Goal: Transaction & Acquisition: Obtain resource

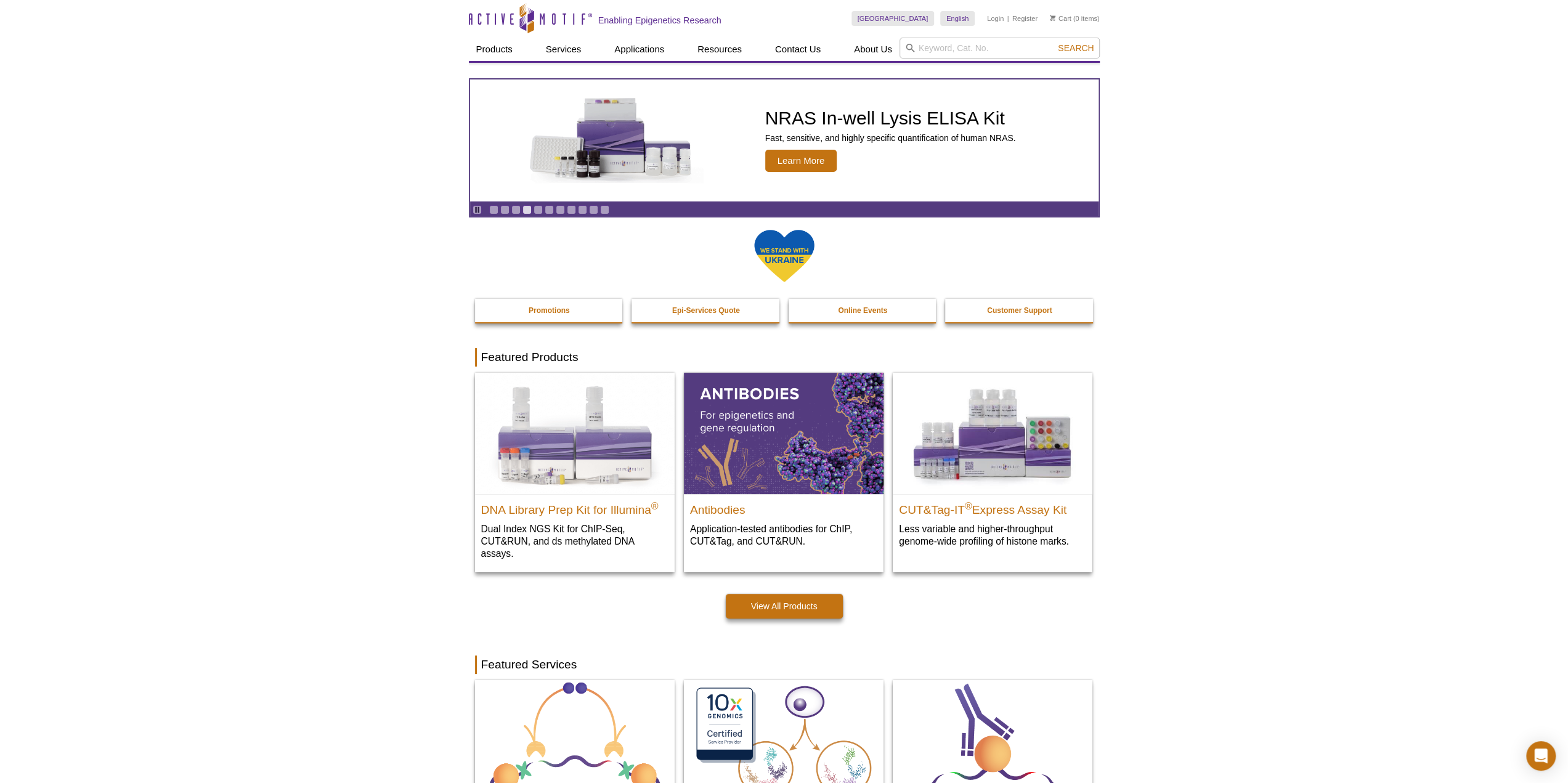
drag, startPoint x: 363, startPoint y: 146, endPoint x: 370, endPoint y: 150, distance: 8.1
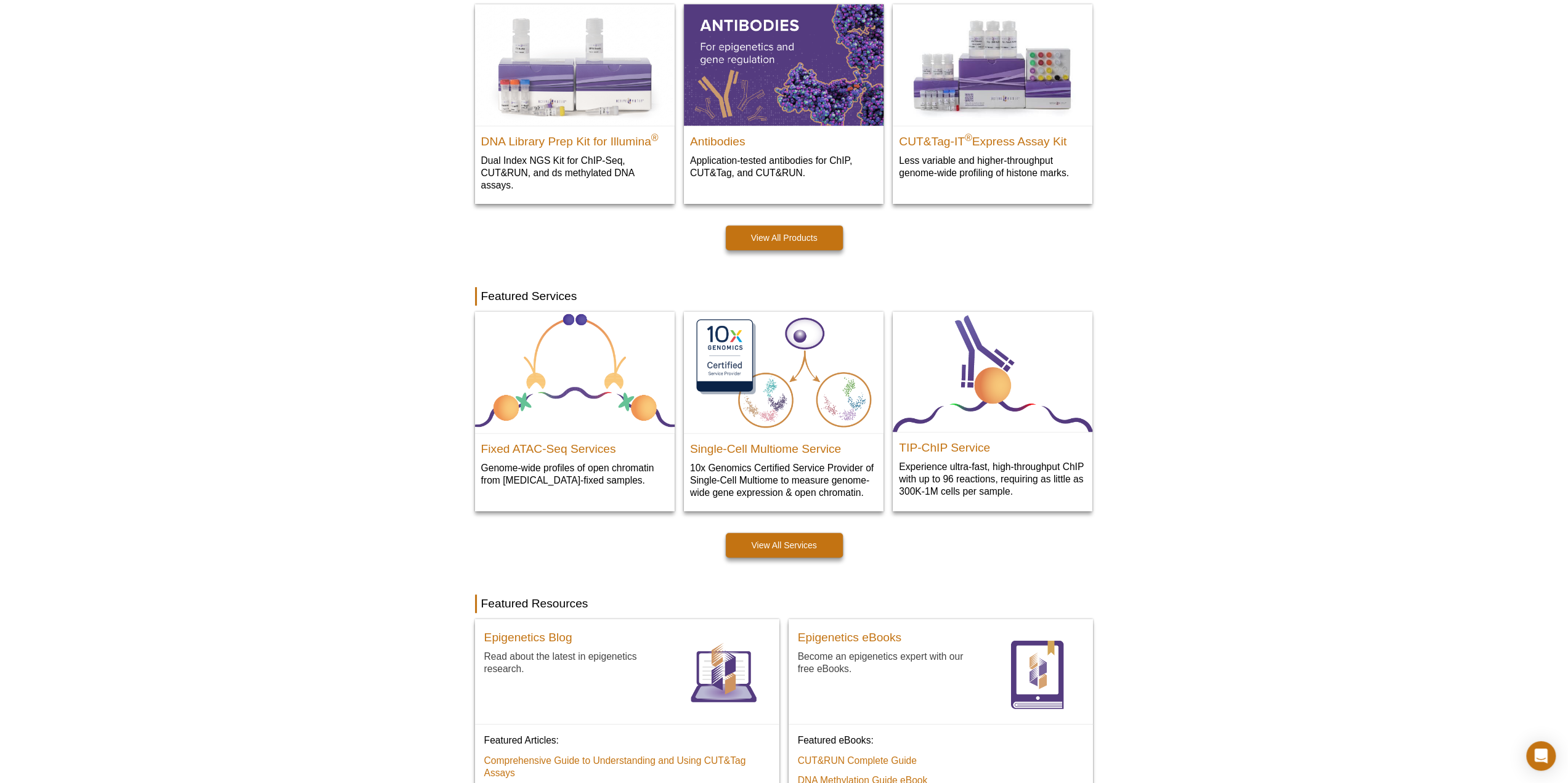
scroll to position [370, 0]
click at [277, 315] on div "Active Motif Logo Enabling Epigenetics Research 0 Search Skip to content Active…" at bounding box center [784, 633] width 1568 height 2005
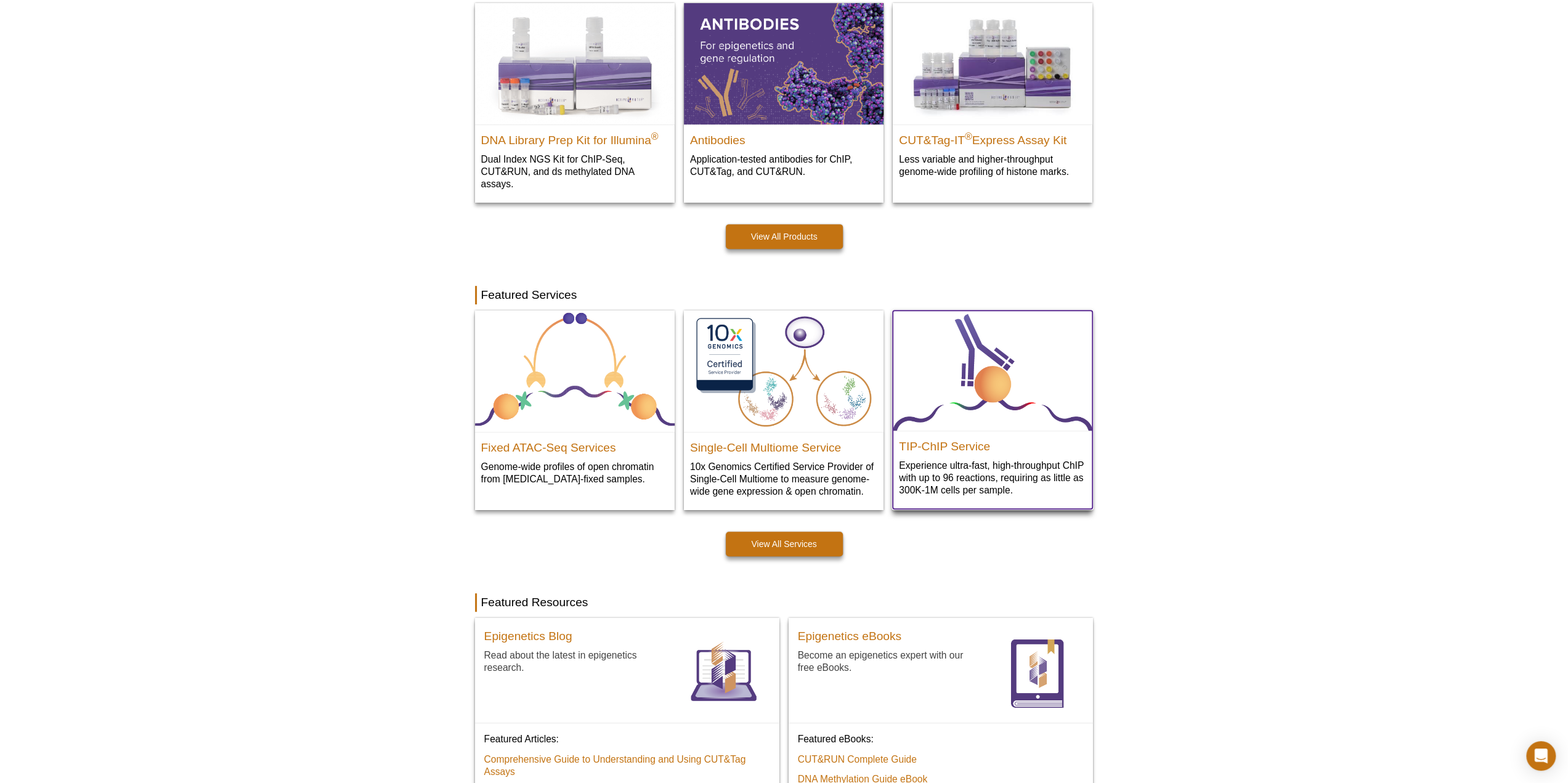
click at [1010, 409] on img at bounding box center [992, 371] width 200 height 121
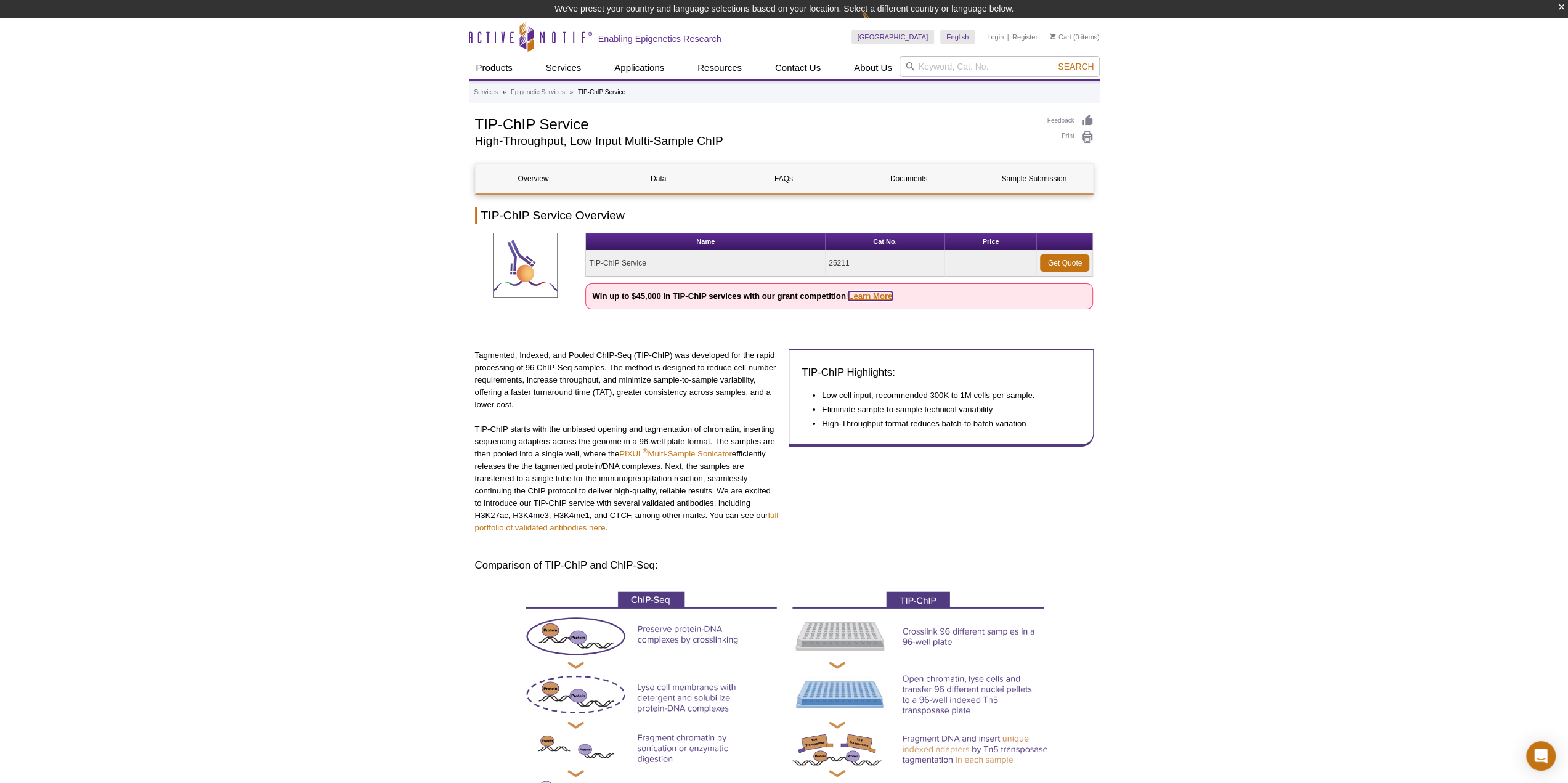
click at [879, 298] on link "Learn More" at bounding box center [870, 297] width 44 height 9
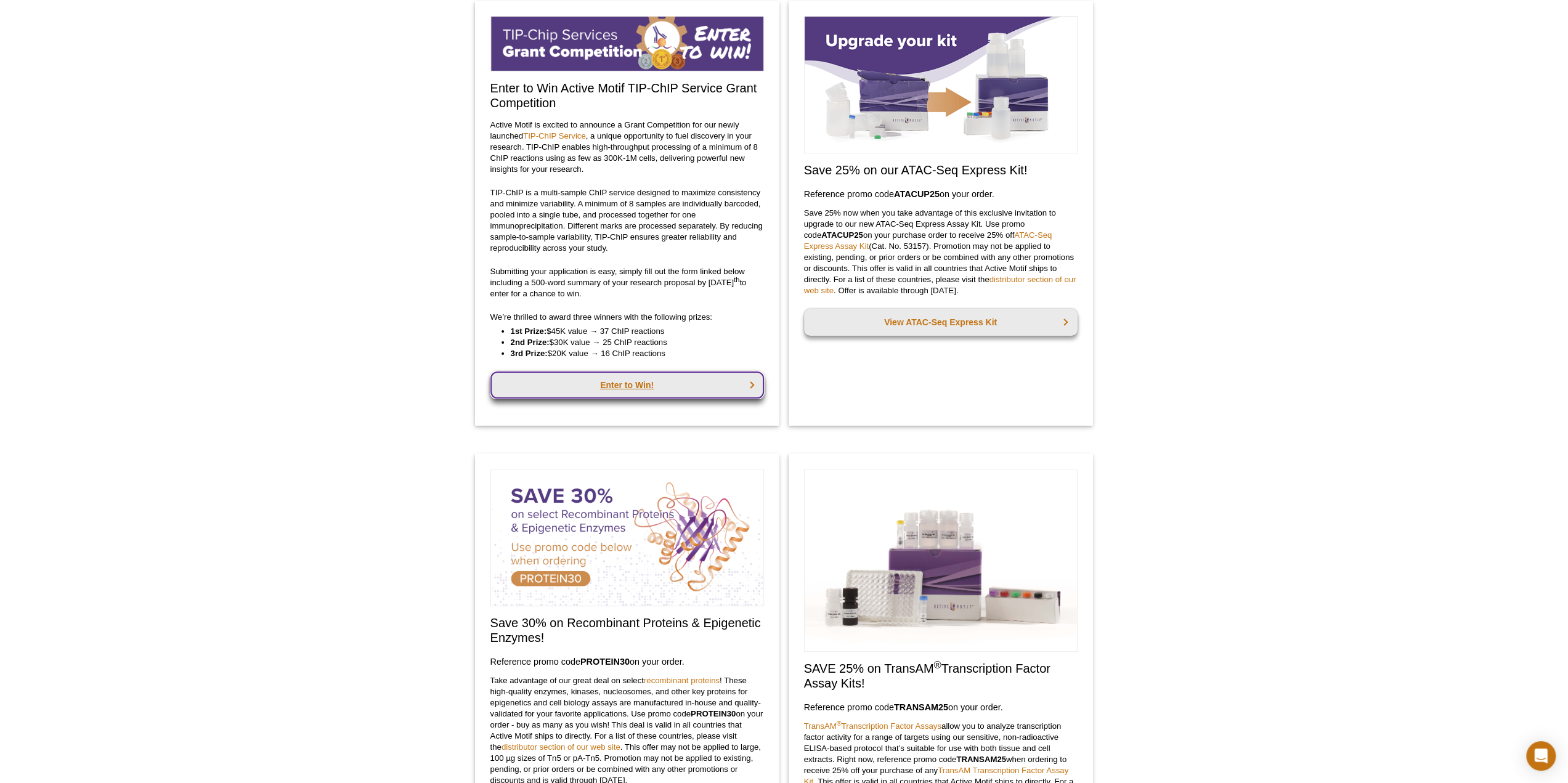
click at [675, 373] on link "Enter to Win!" at bounding box center [627, 385] width 273 height 27
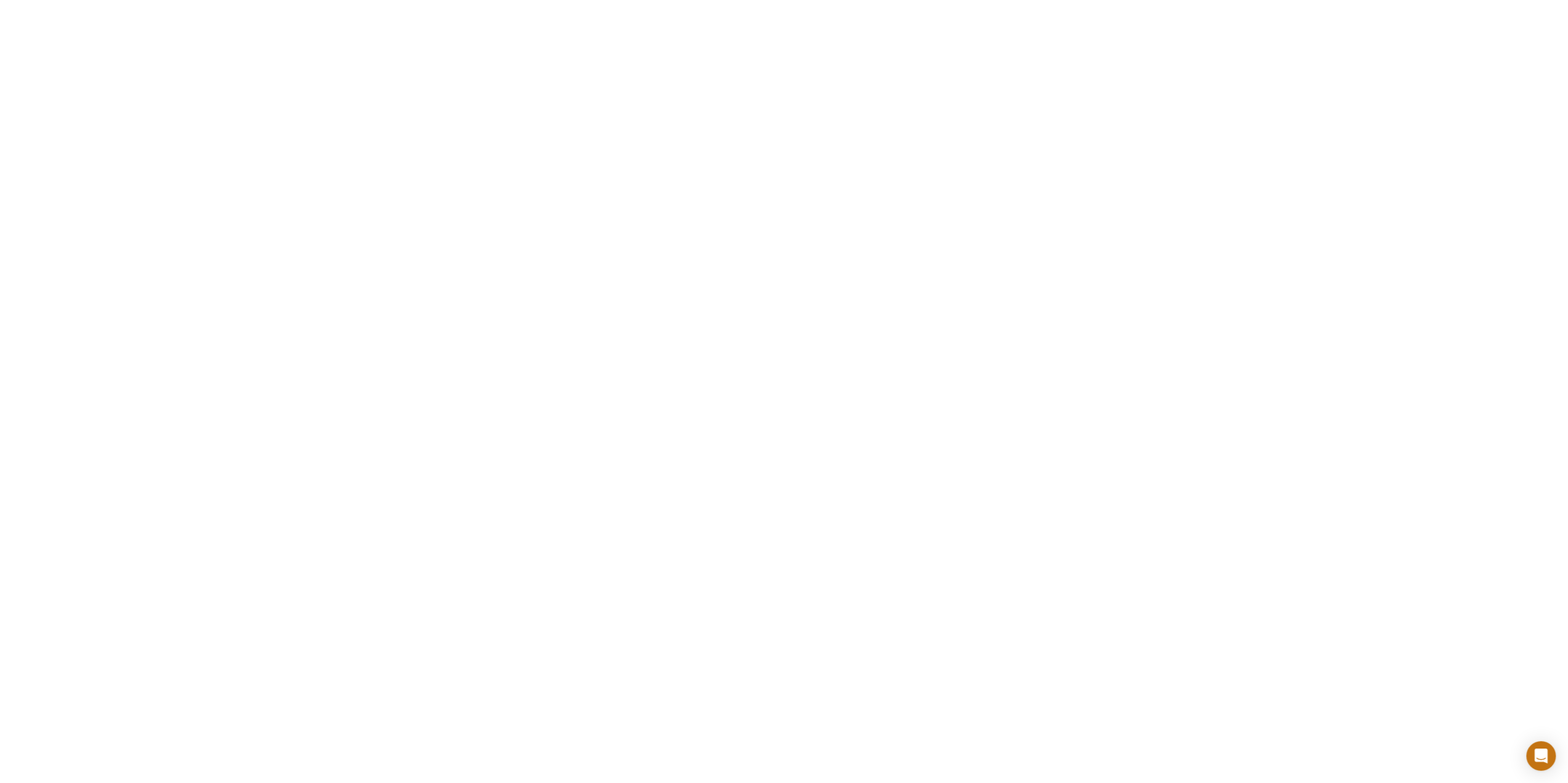
scroll to position [2218, 0]
